Goal: Information Seeking & Learning: Learn about a topic

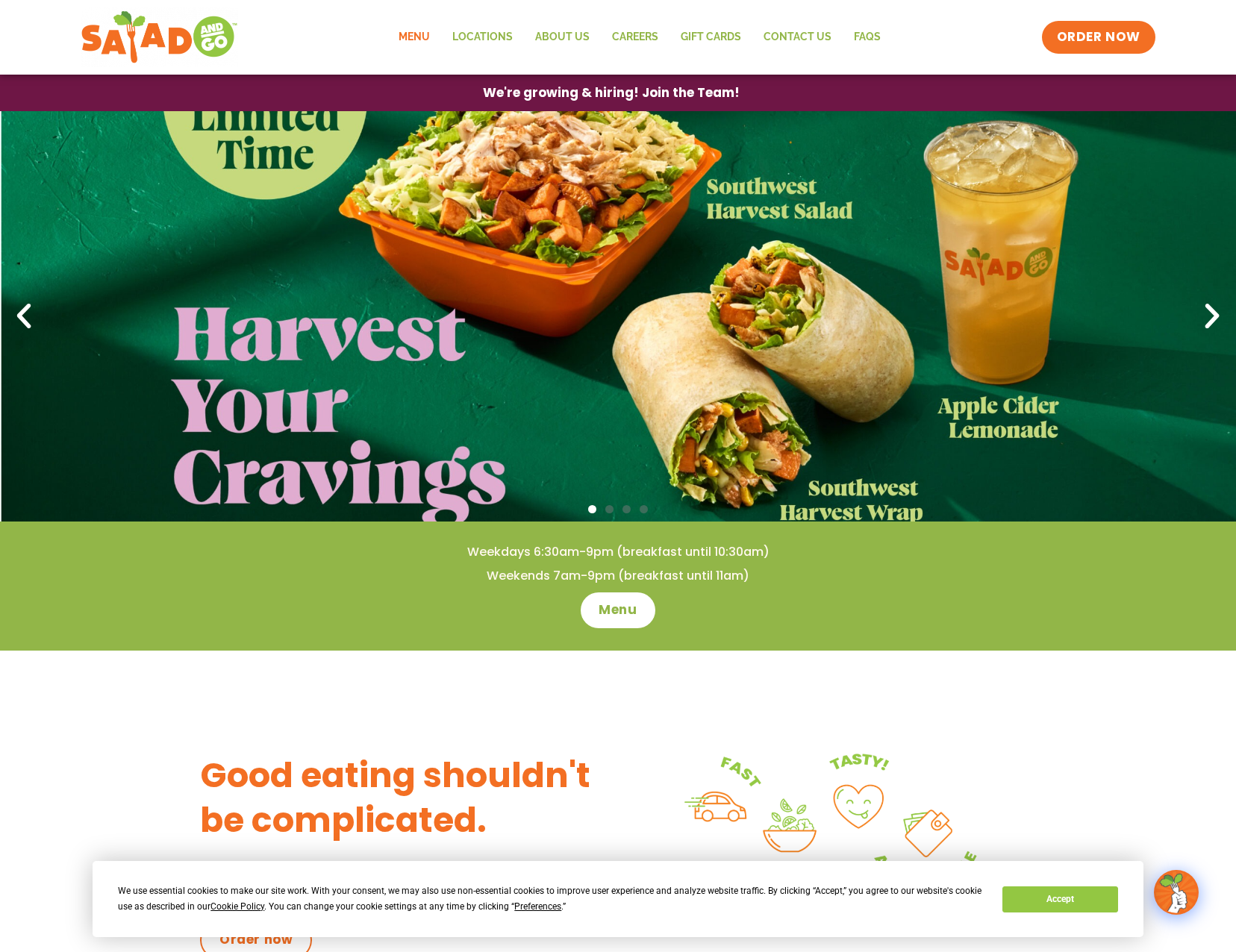
click at [429, 35] on link "Menu" at bounding box center [413, 37] width 54 height 34
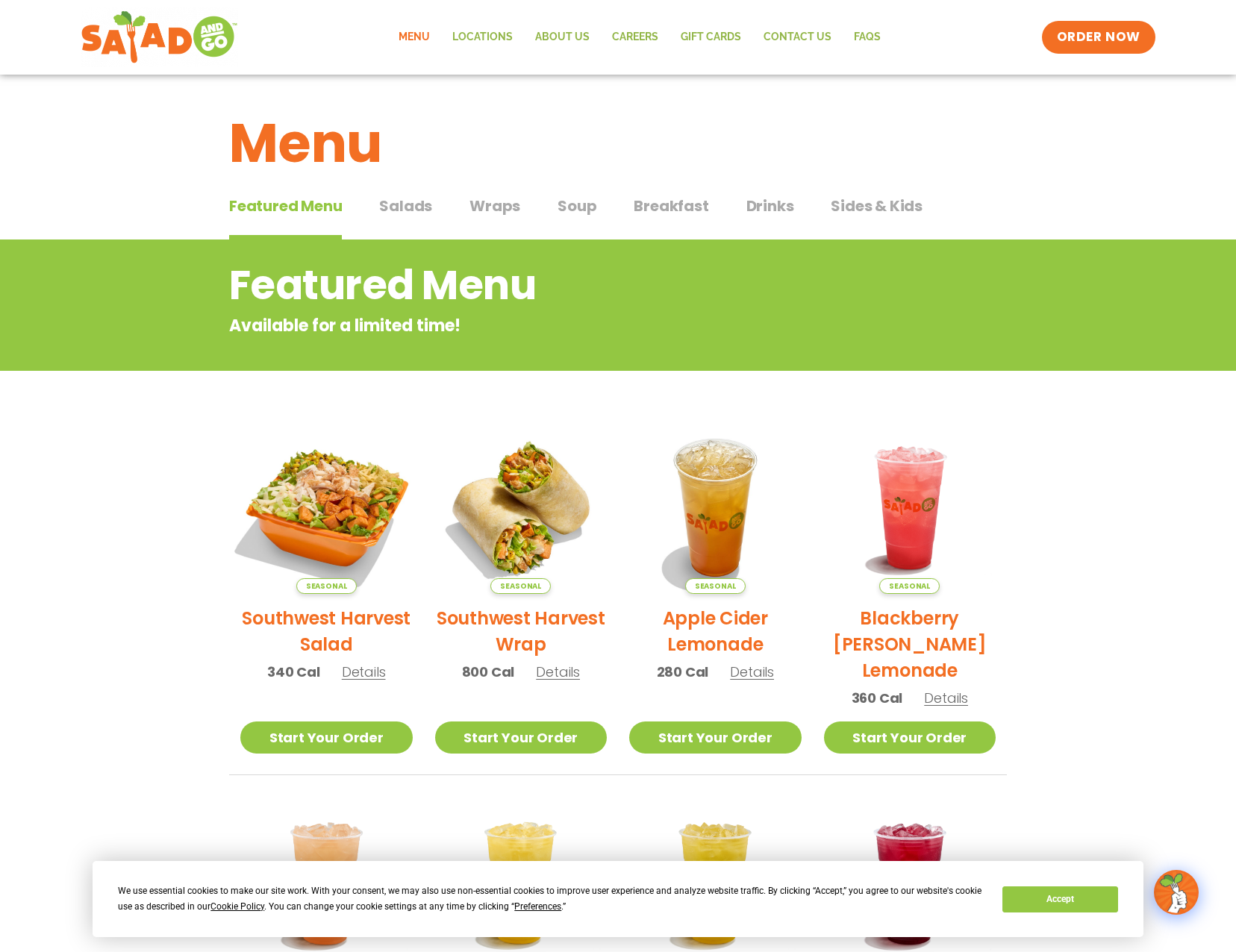
click at [323, 520] on img at bounding box center [326, 507] width 202 height 202
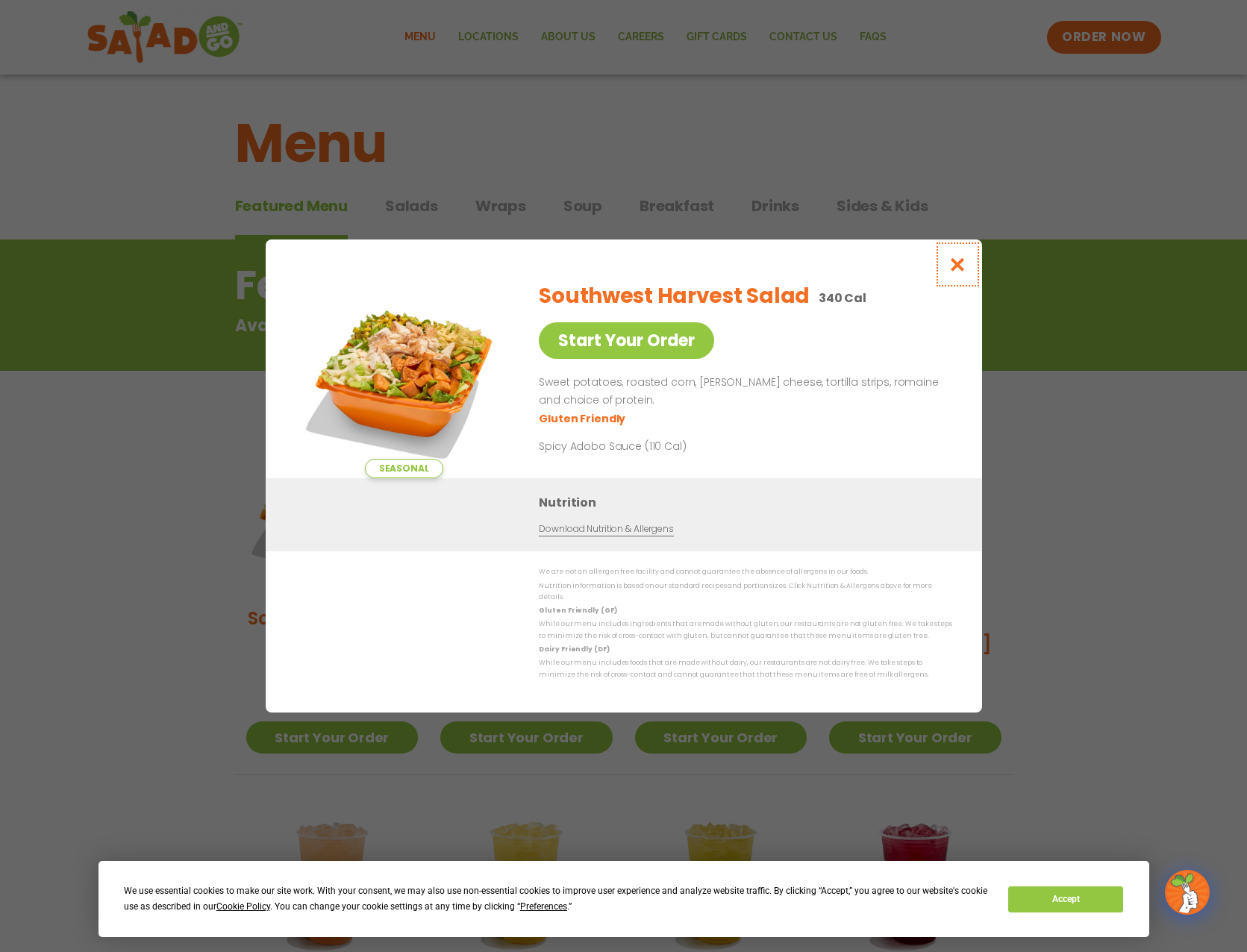
click at [958, 270] on icon "Close modal" at bounding box center [957, 264] width 19 height 16
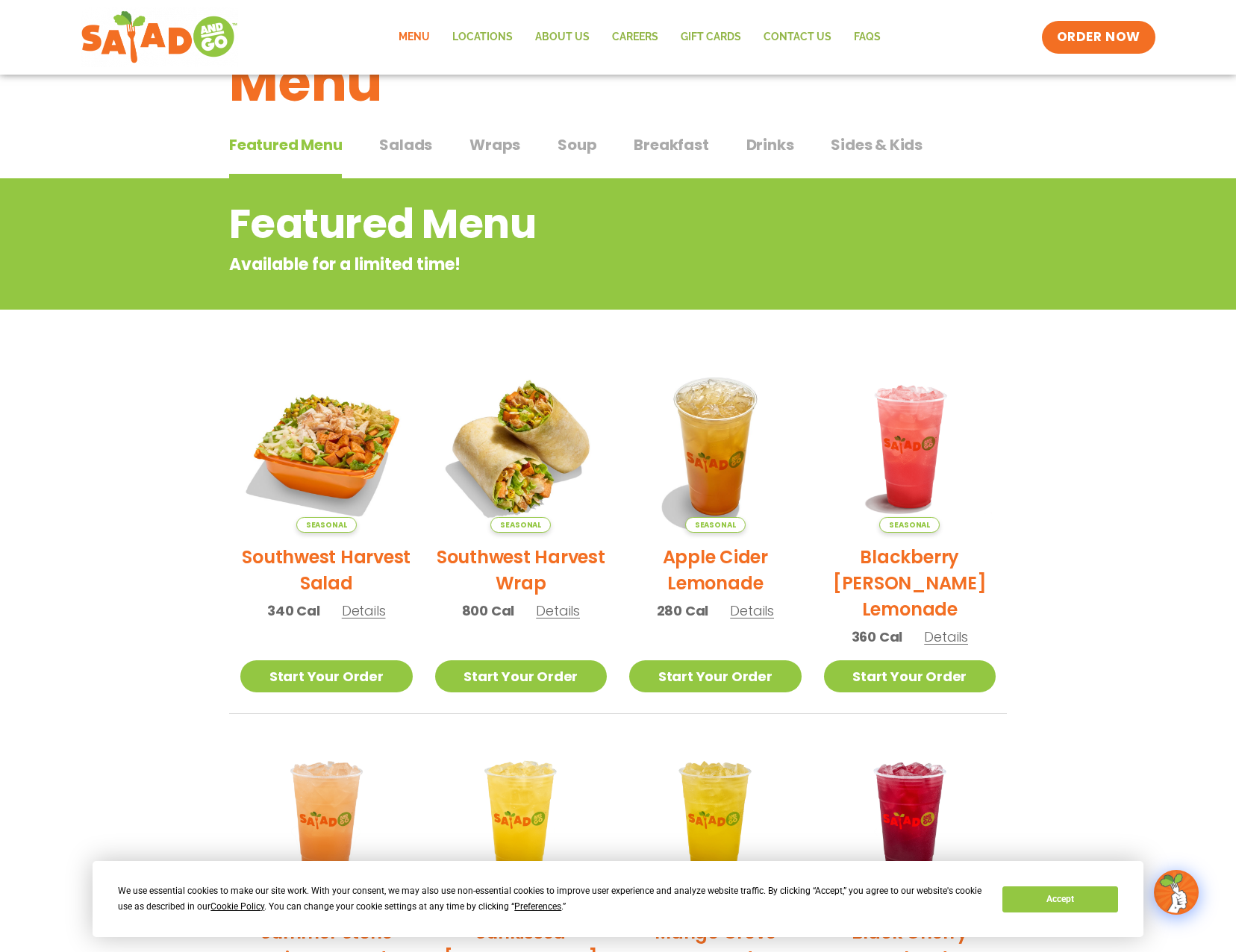
scroll to position [50, 0]
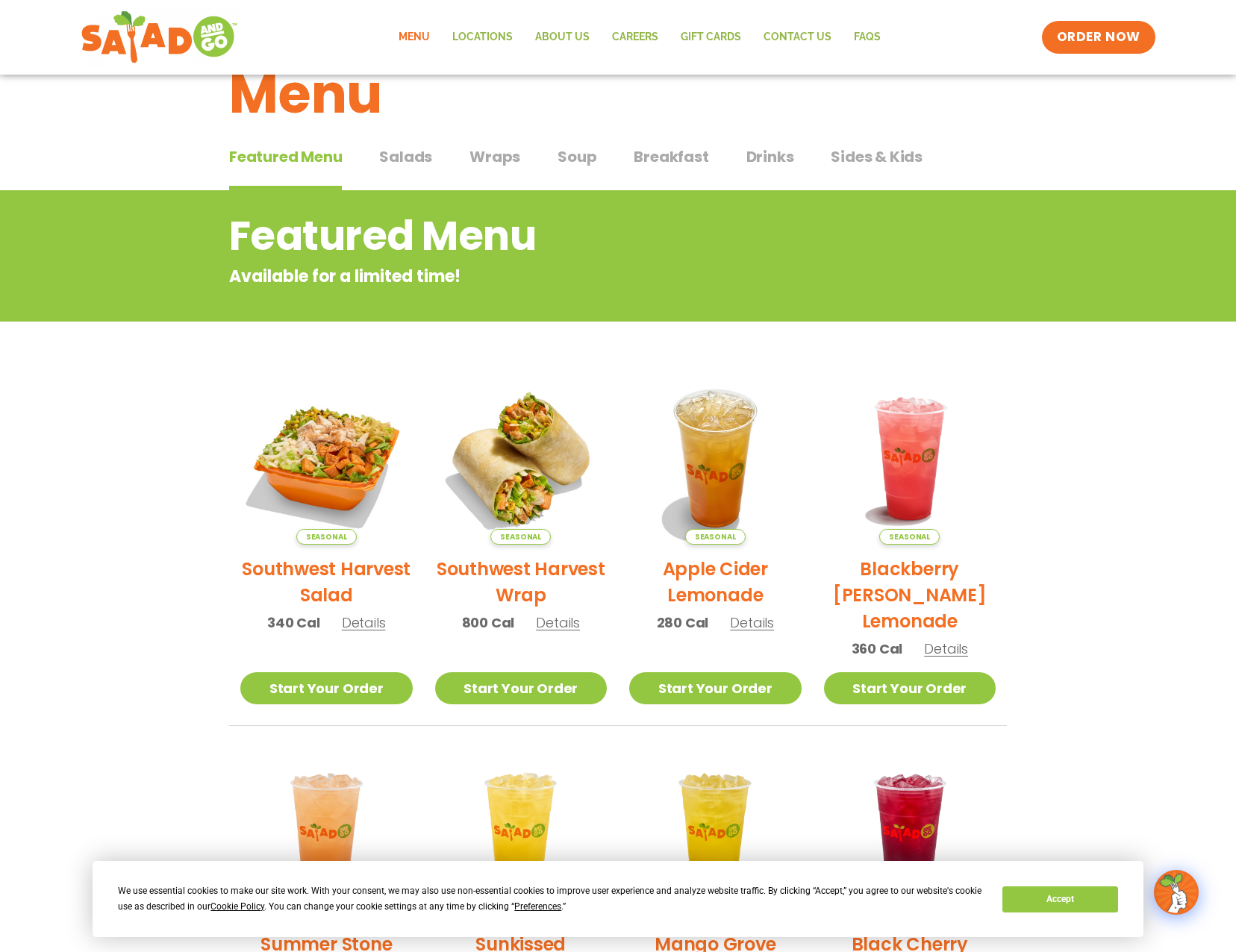
click at [404, 162] on span "Salads" at bounding box center [406, 157] width 53 height 22
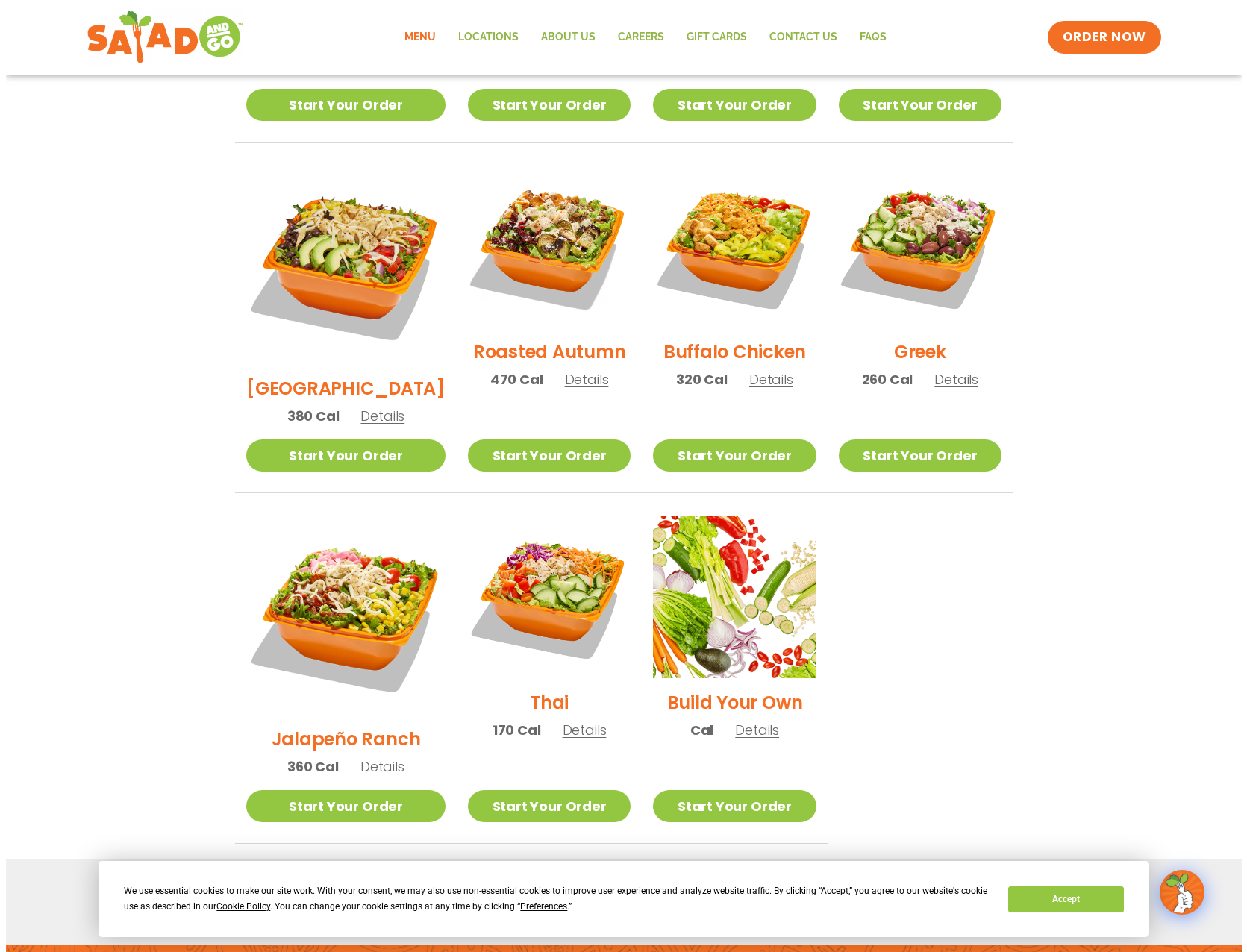
scroll to position [721, 0]
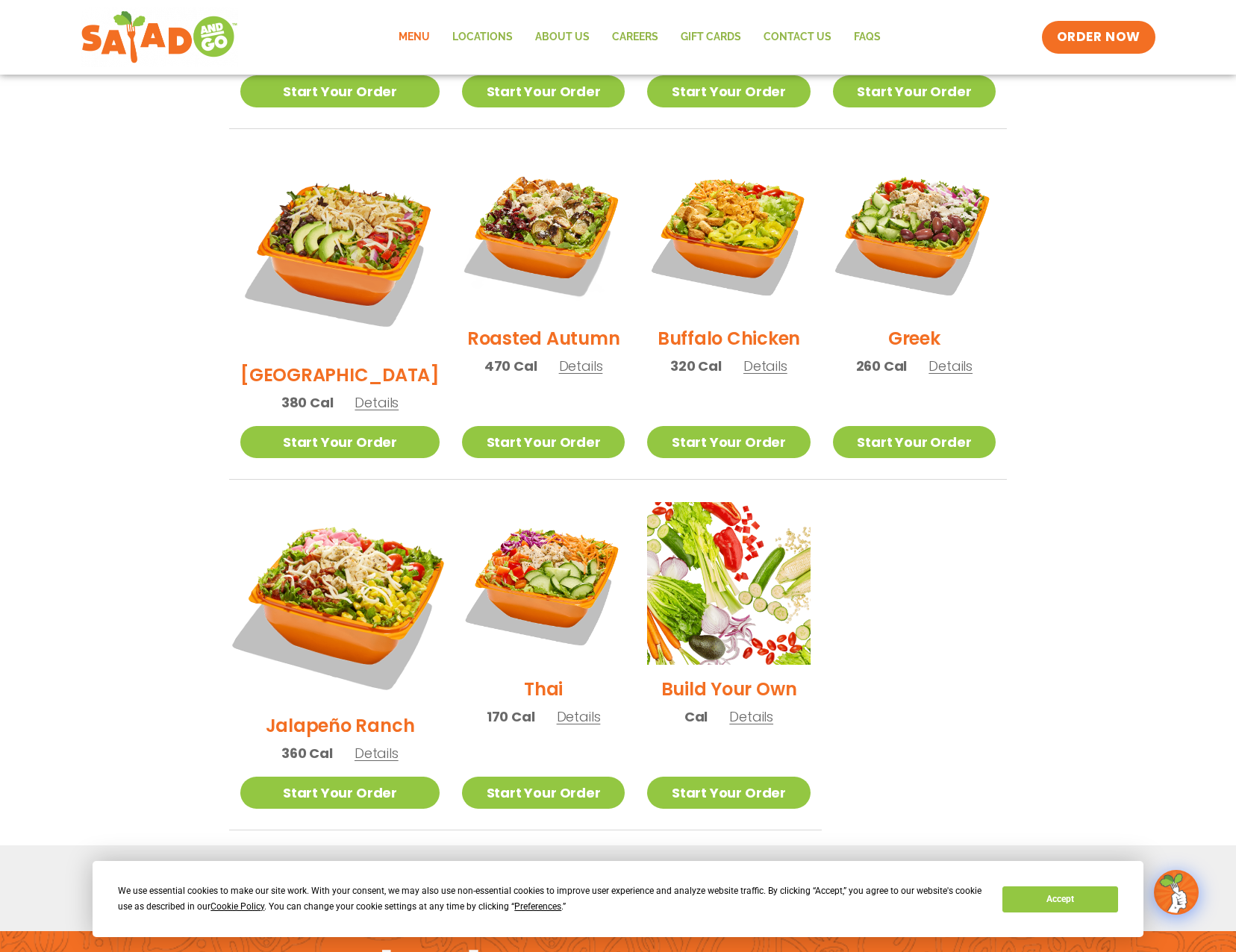
click at [364, 529] on img at bounding box center [340, 602] width 233 height 233
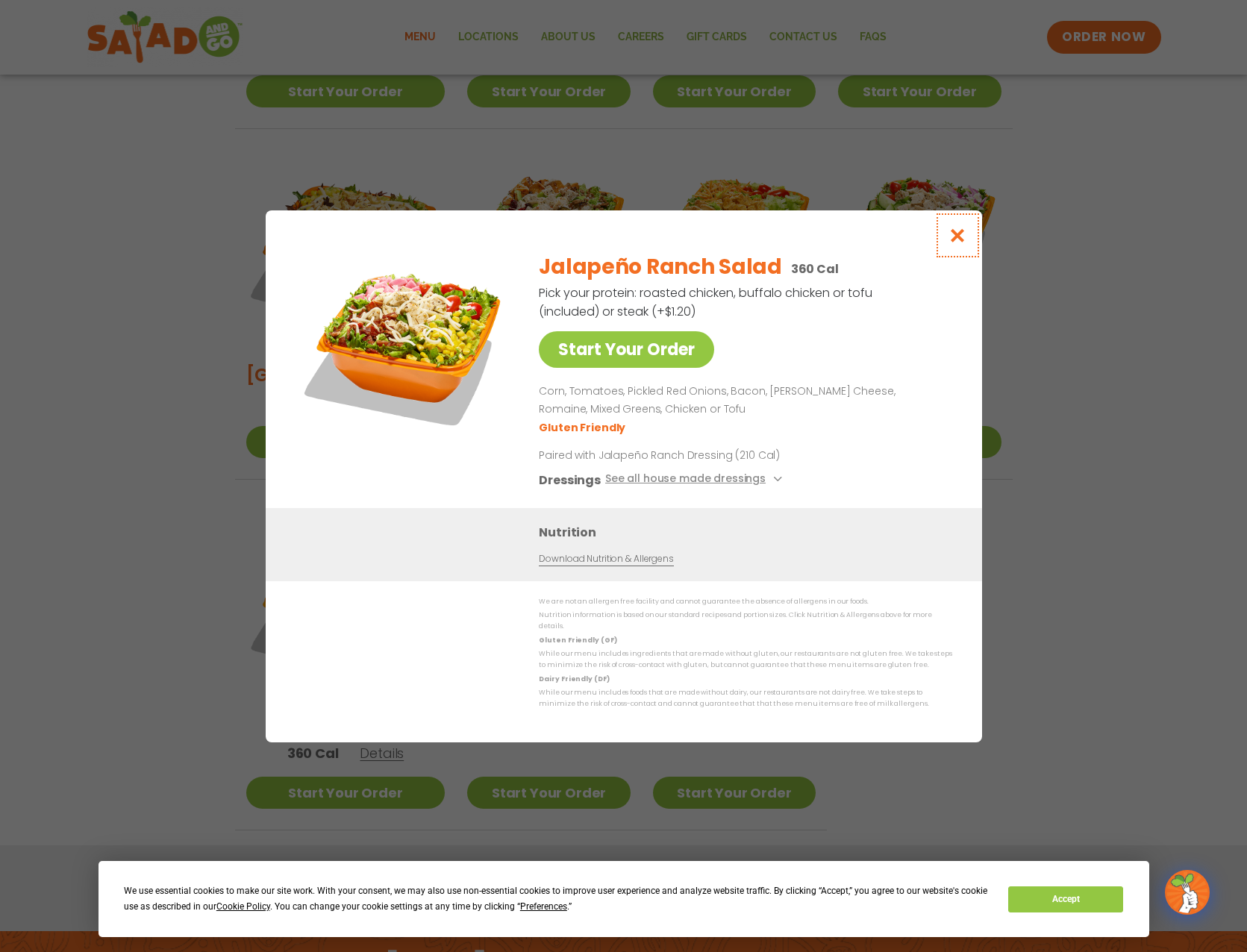
click at [962, 240] on icon "Close modal" at bounding box center [957, 236] width 19 height 16
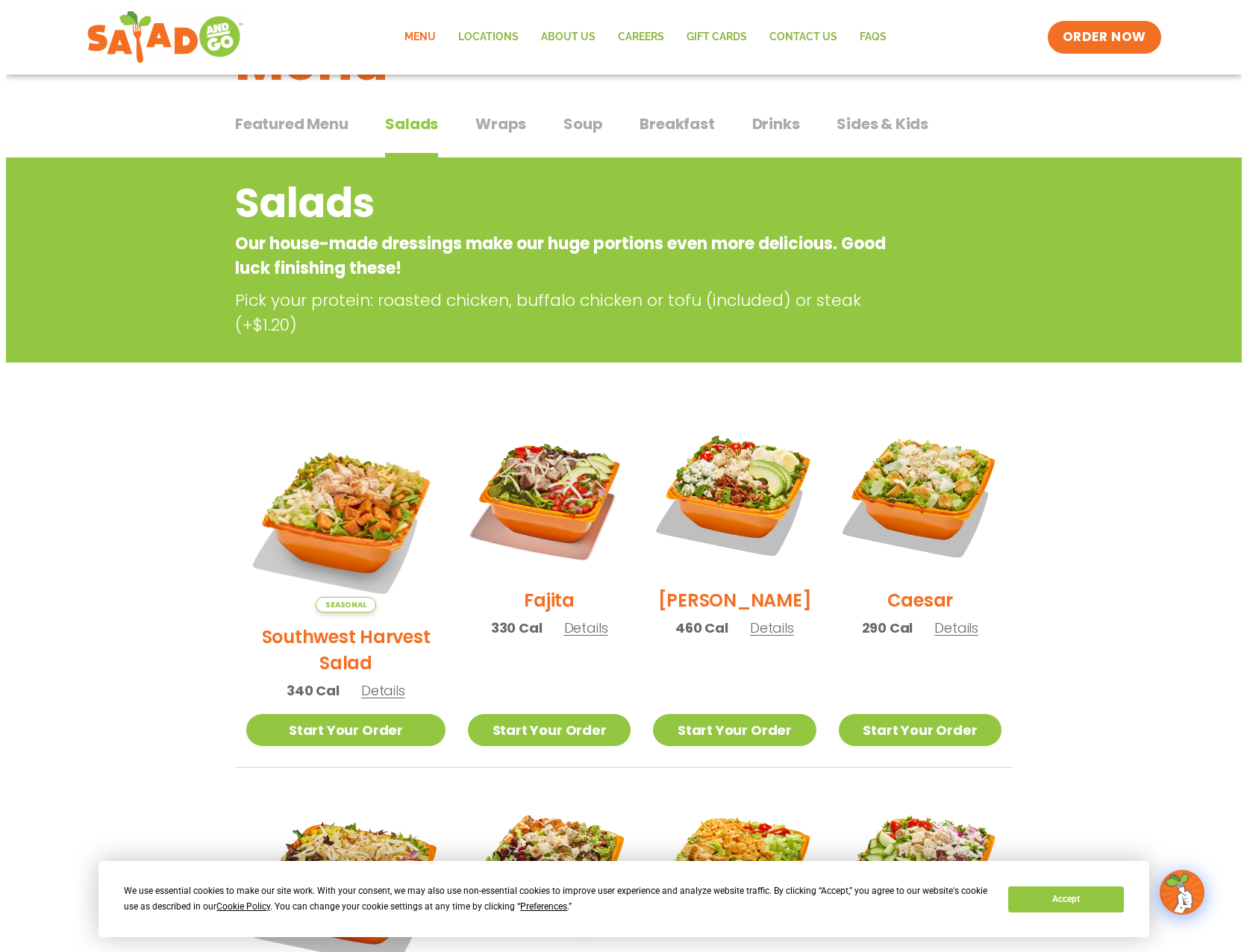
scroll to position [70, 0]
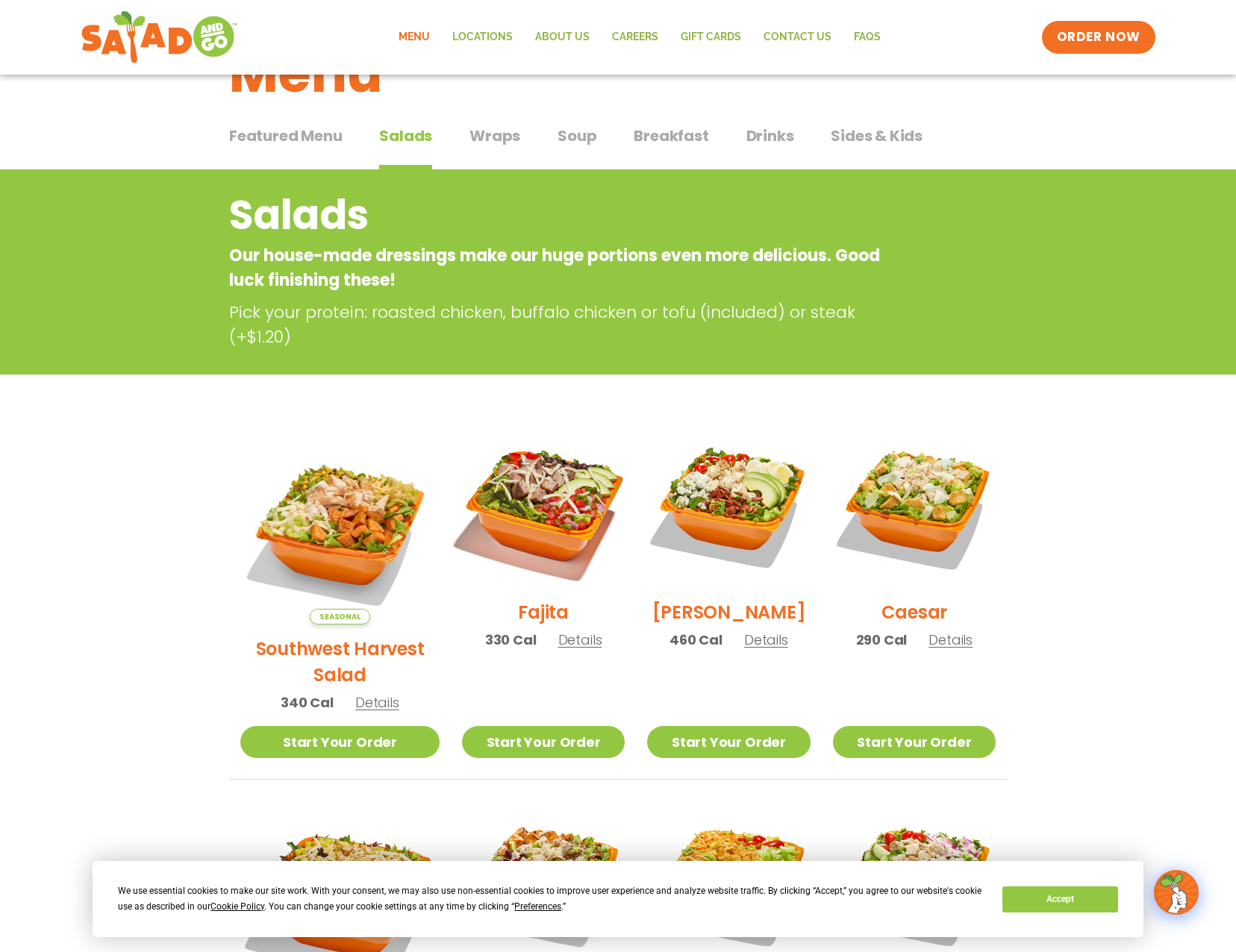
click at [523, 540] on img at bounding box center [543, 506] width 191 height 191
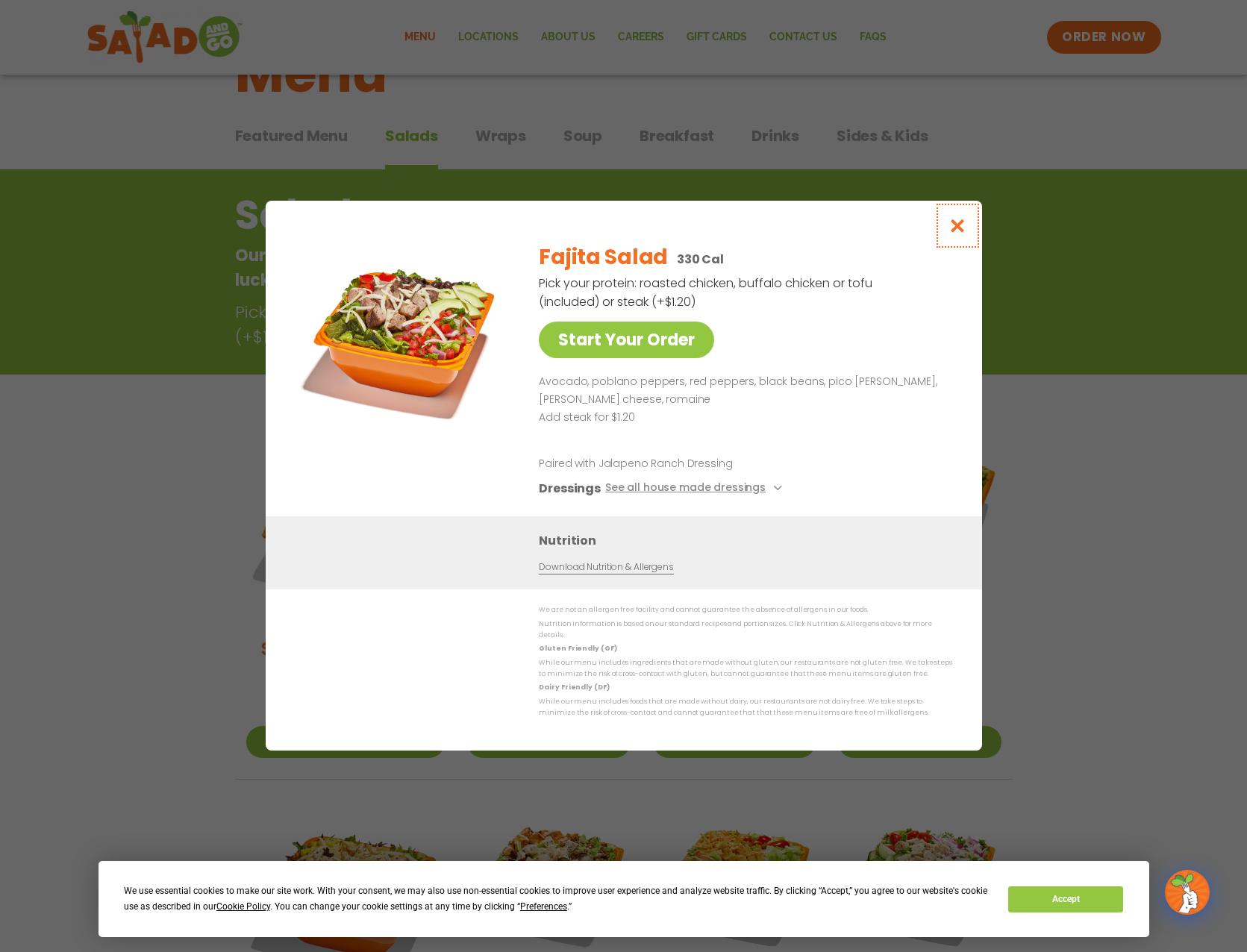
click at [958, 229] on icon "Close modal" at bounding box center [957, 226] width 19 height 16
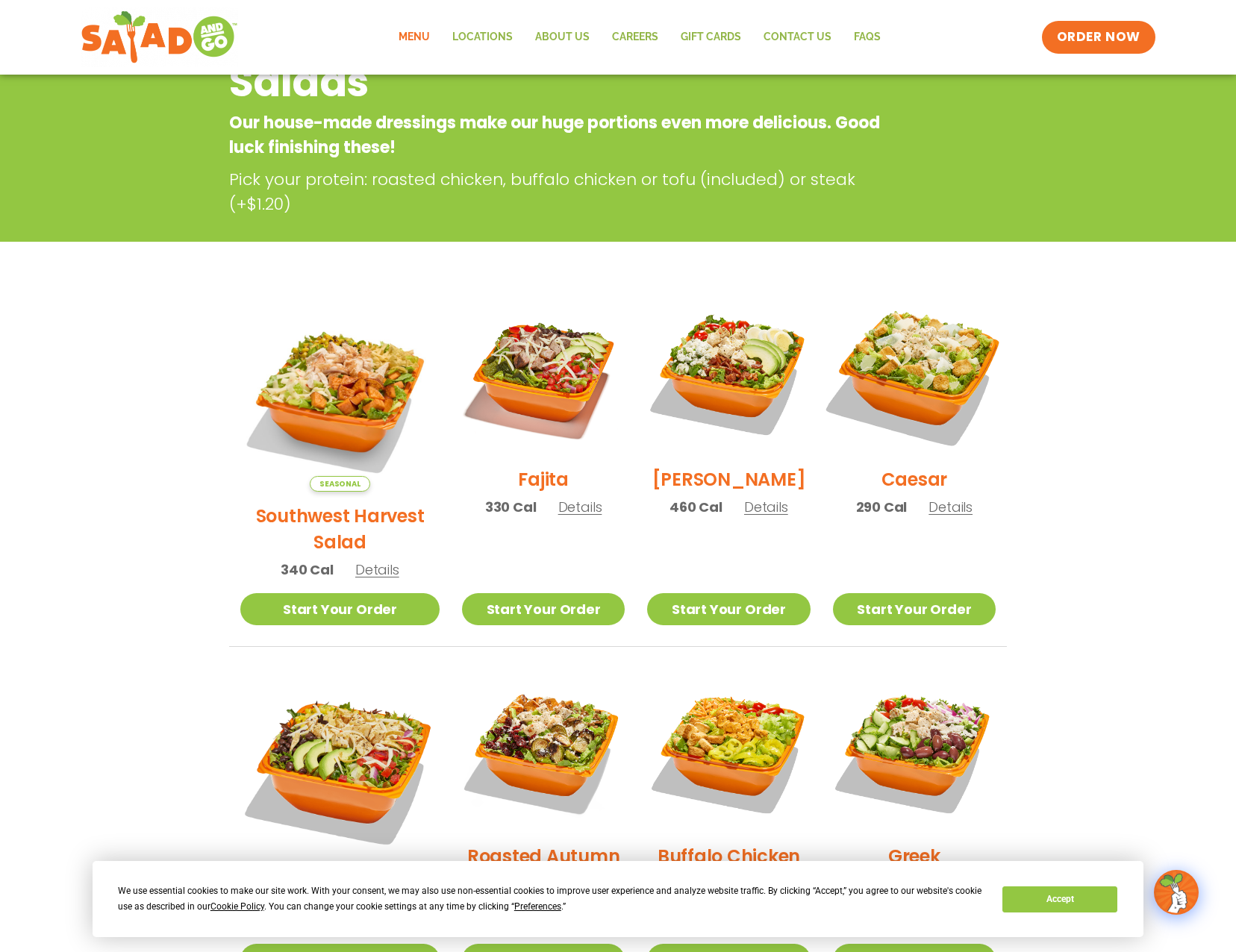
scroll to position [240, 0]
